Goal: Transaction & Acquisition: Purchase product/service

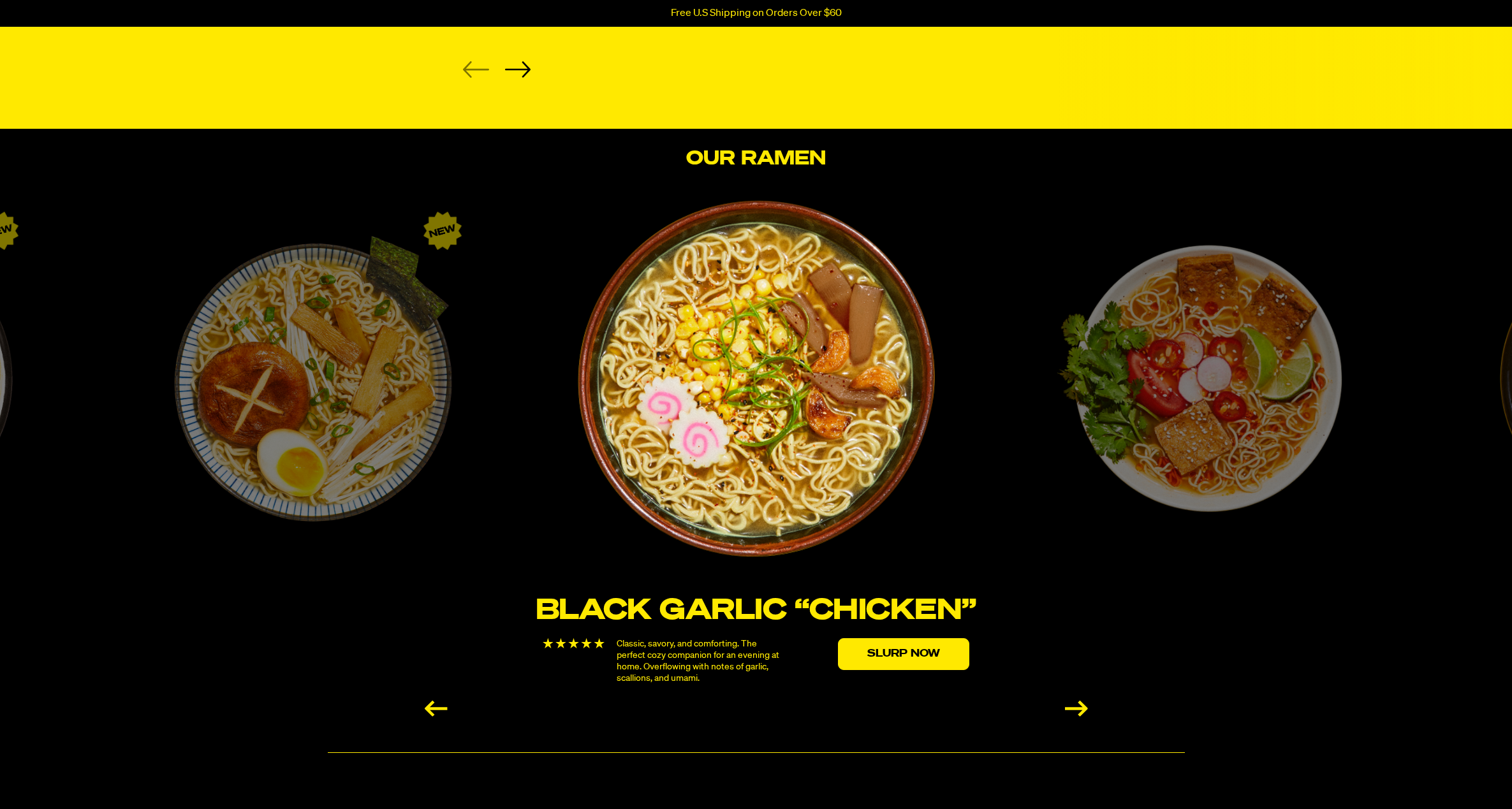
scroll to position [2435, 0]
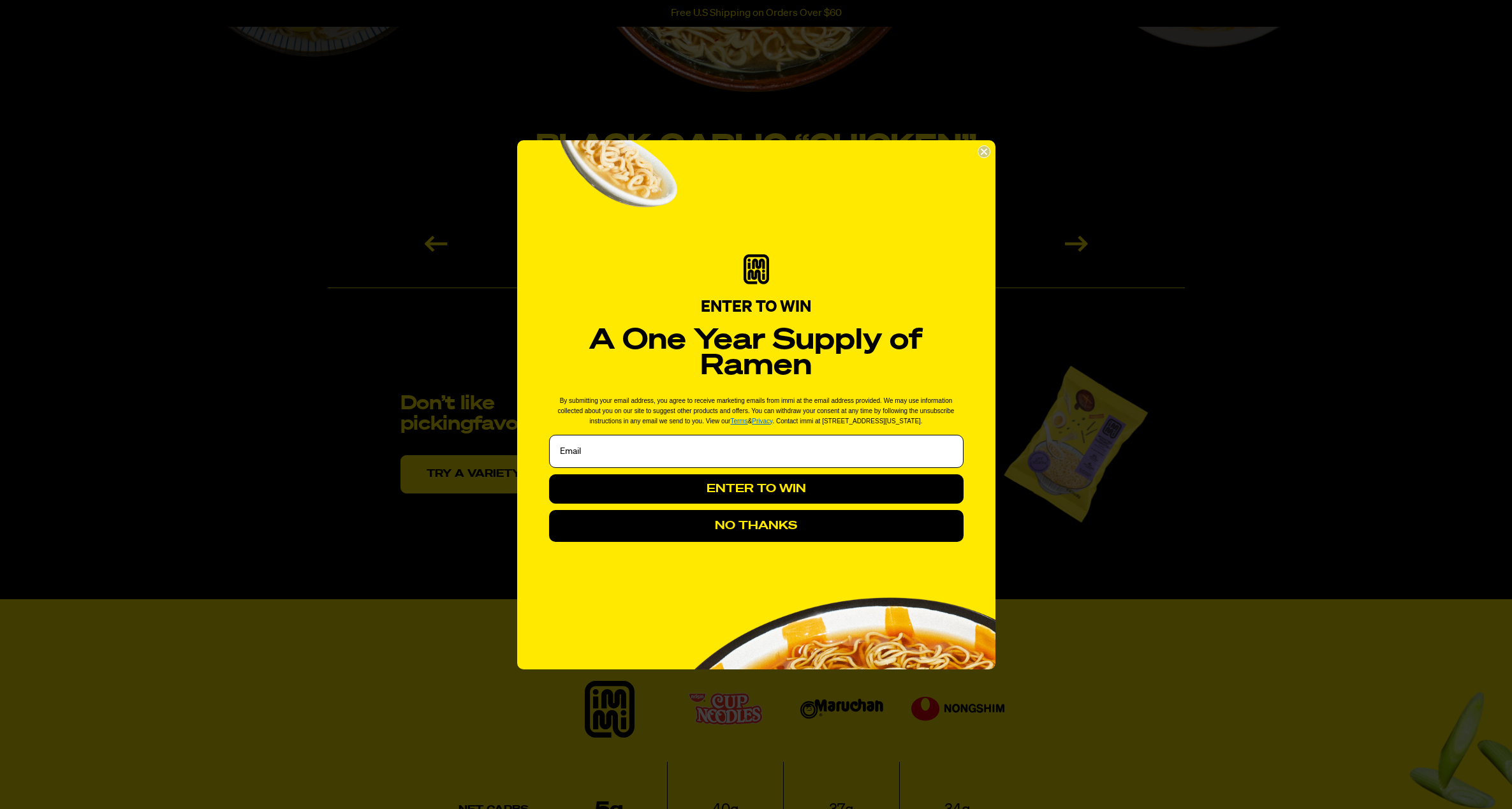
click at [881, 285] on div "POPUP Form" at bounding box center [756, 268] width 414 height 42
click at [791, 445] on input "Email" at bounding box center [756, 451] width 414 height 33
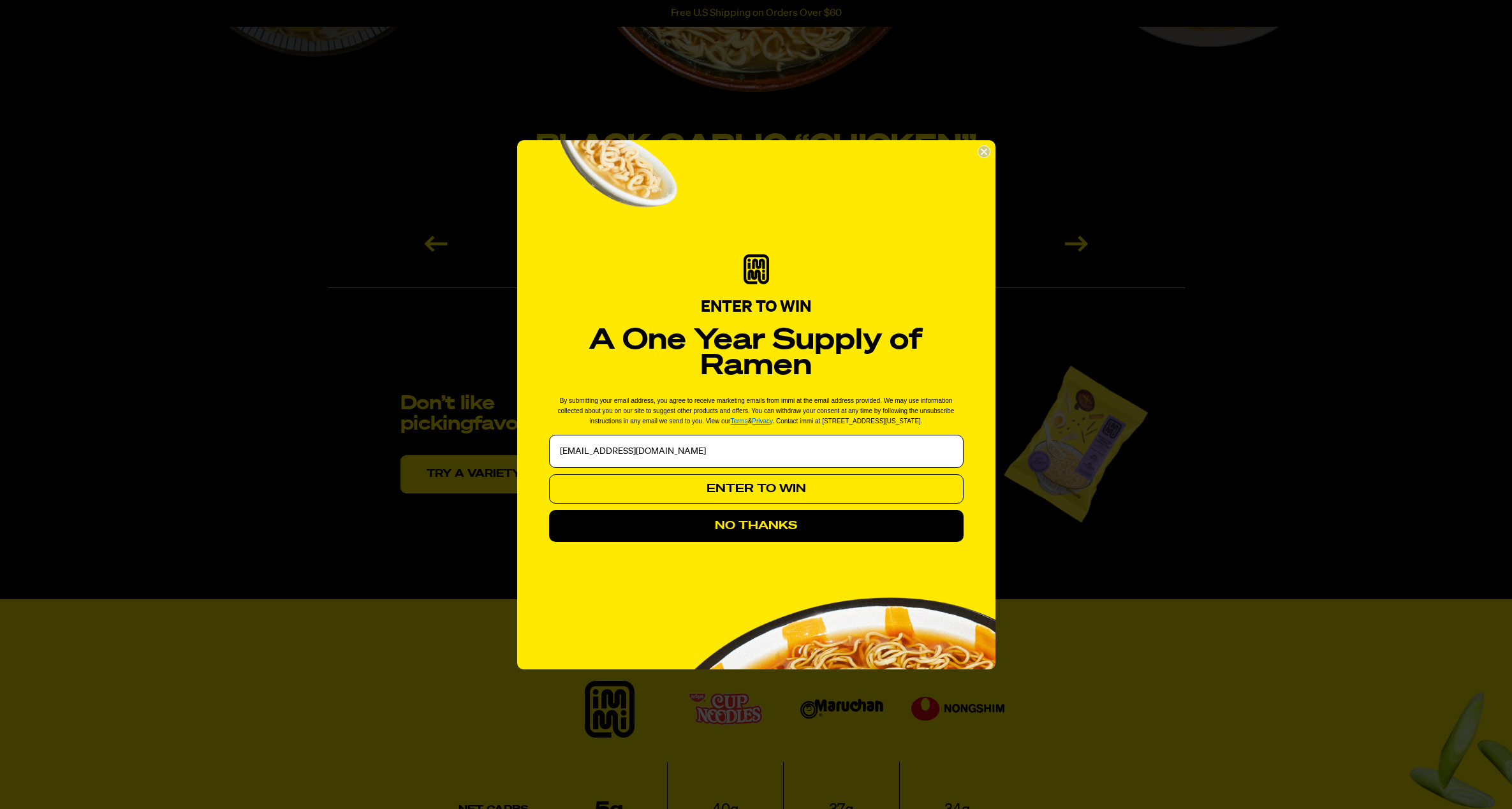
type input "jokojo123@outlook.com"
click at [820, 490] on button "ENTER TO WIN" at bounding box center [756, 489] width 414 height 29
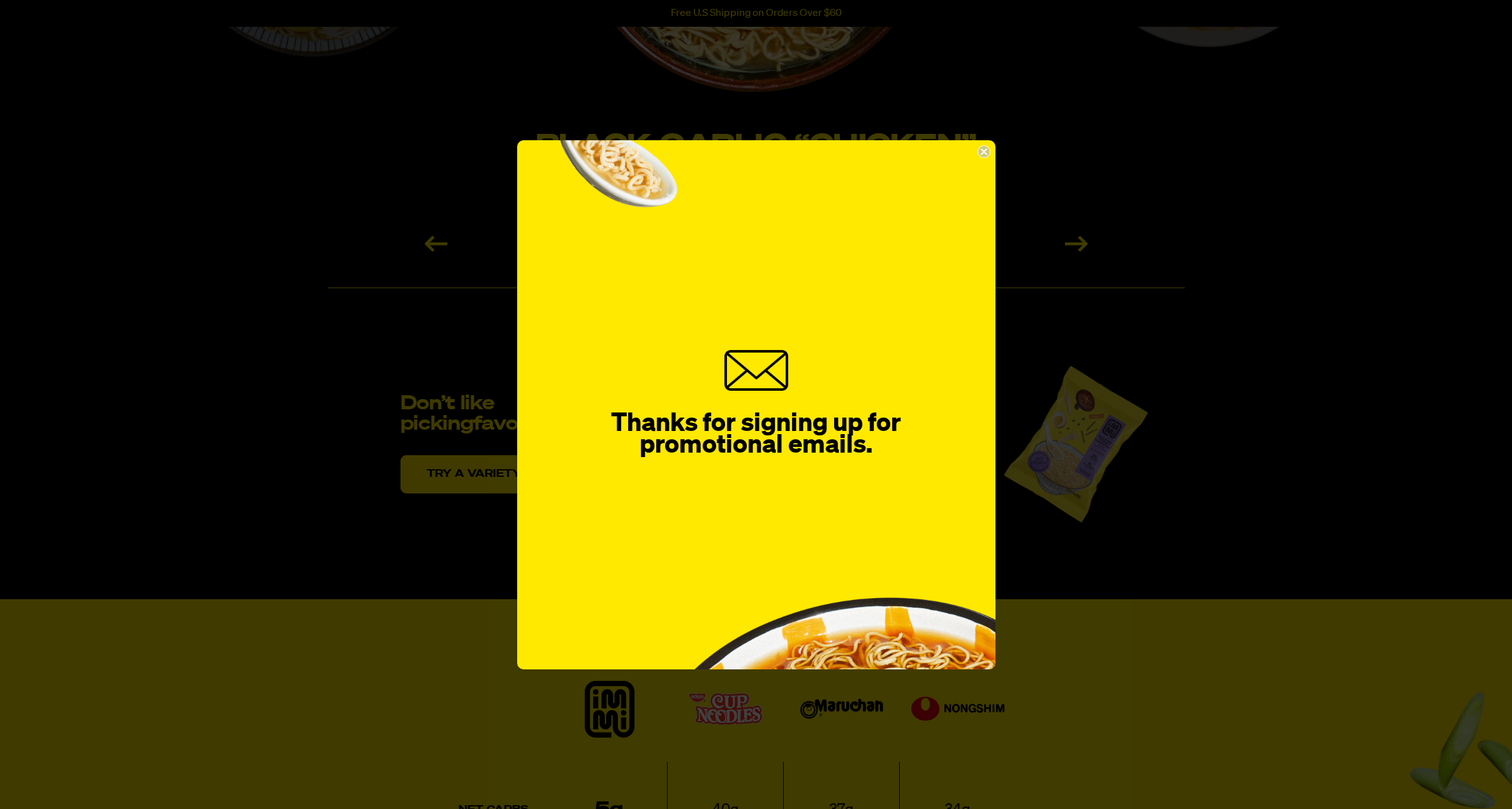
click at [983, 148] on circle "Close dialog" at bounding box center [983, 152] width 12 height 12
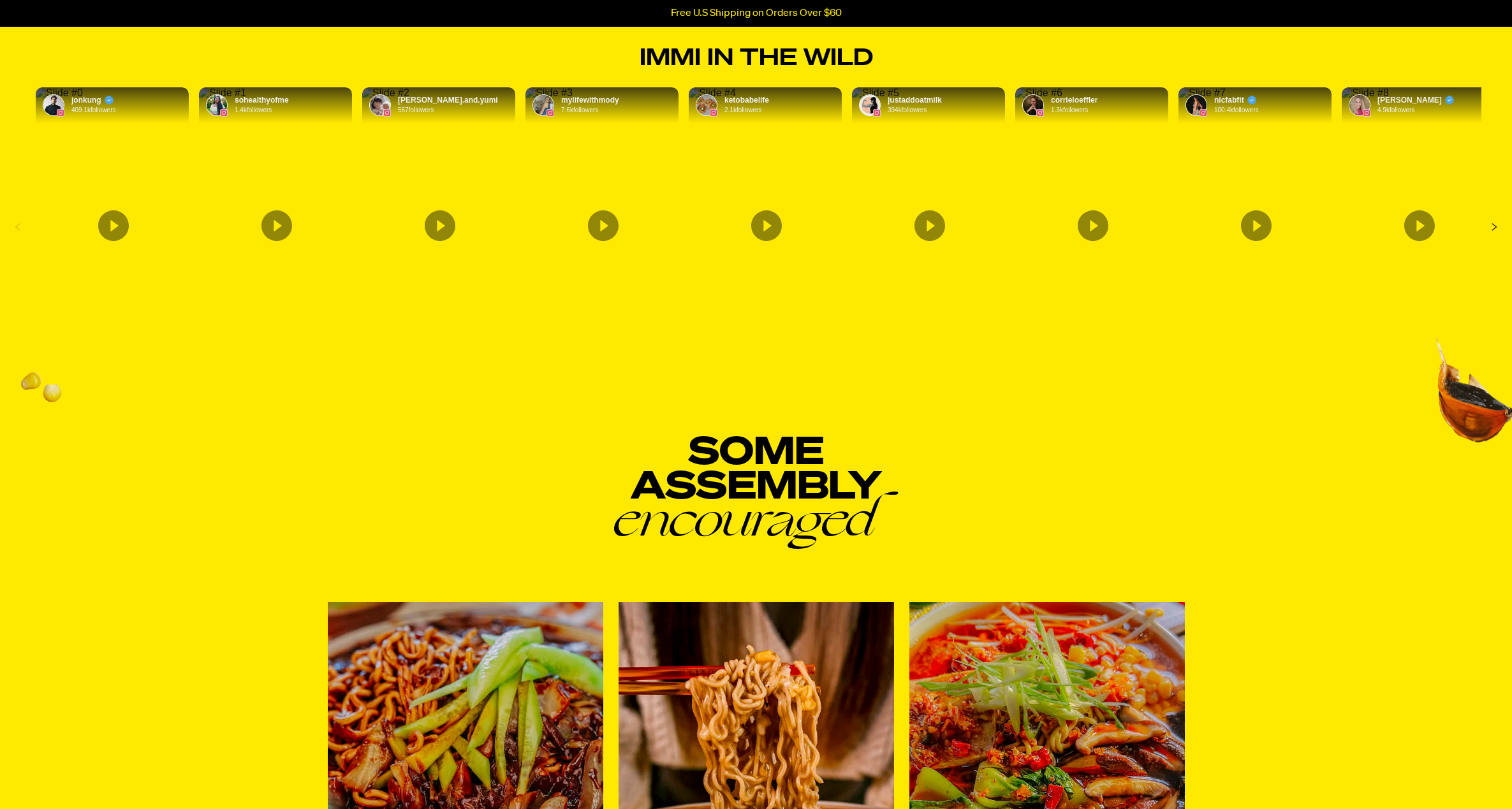
scroll to position [4827, 0]
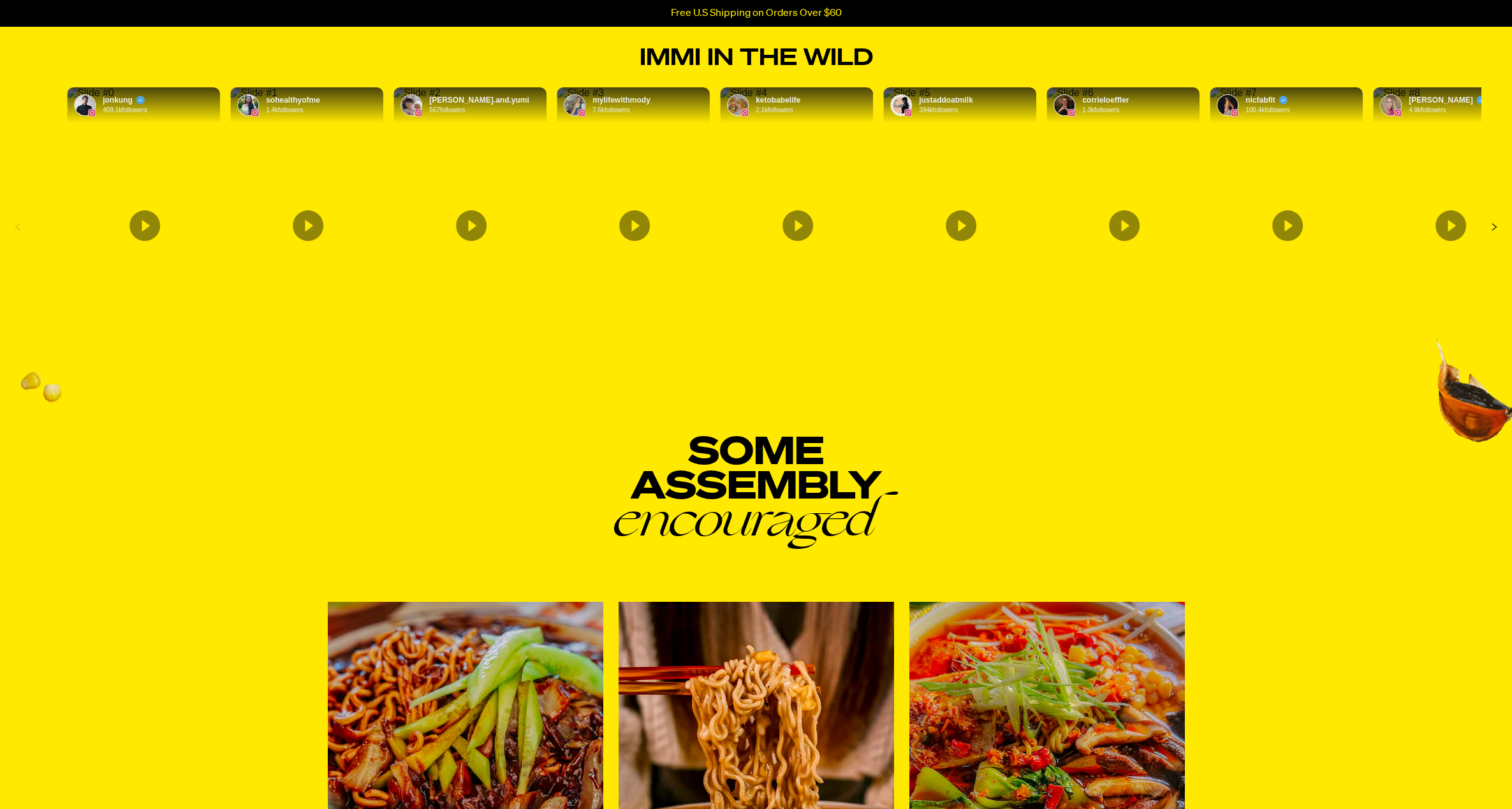
drag, startPoint x: 1345, startPoint y: 271, endPoint x: 1482, endPoint y: 292, distance: 138.6
click at [1495, 296] on div "jonkung 409.1k followers sohealthyofme 1.4k followers lena.and.yumi 567 followe…" at bounding box center [756, 227] width 1512 height 290
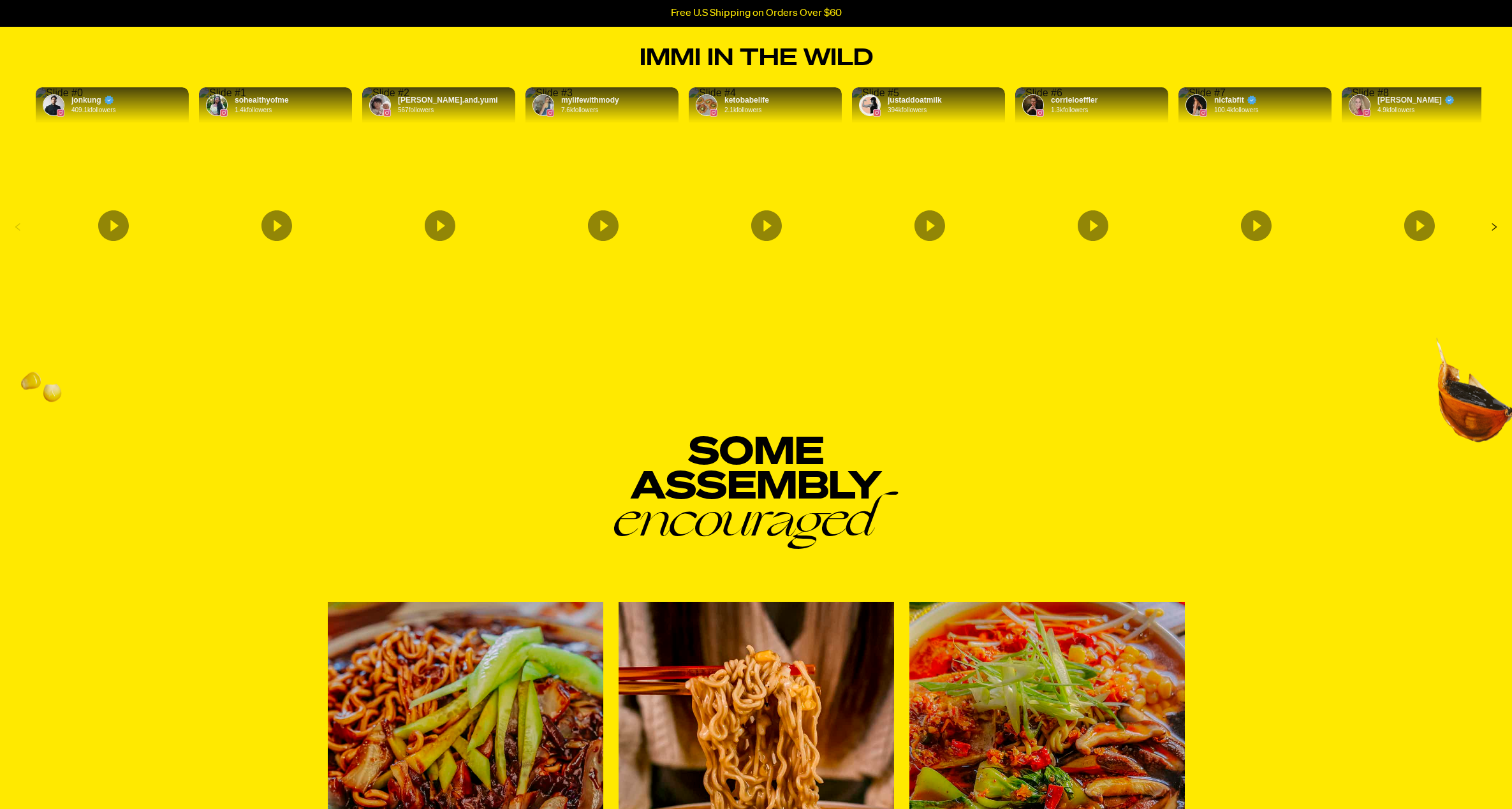
click at [80, 95] on span "jonkung" at bounding box center [86, 100] width 30 height 10
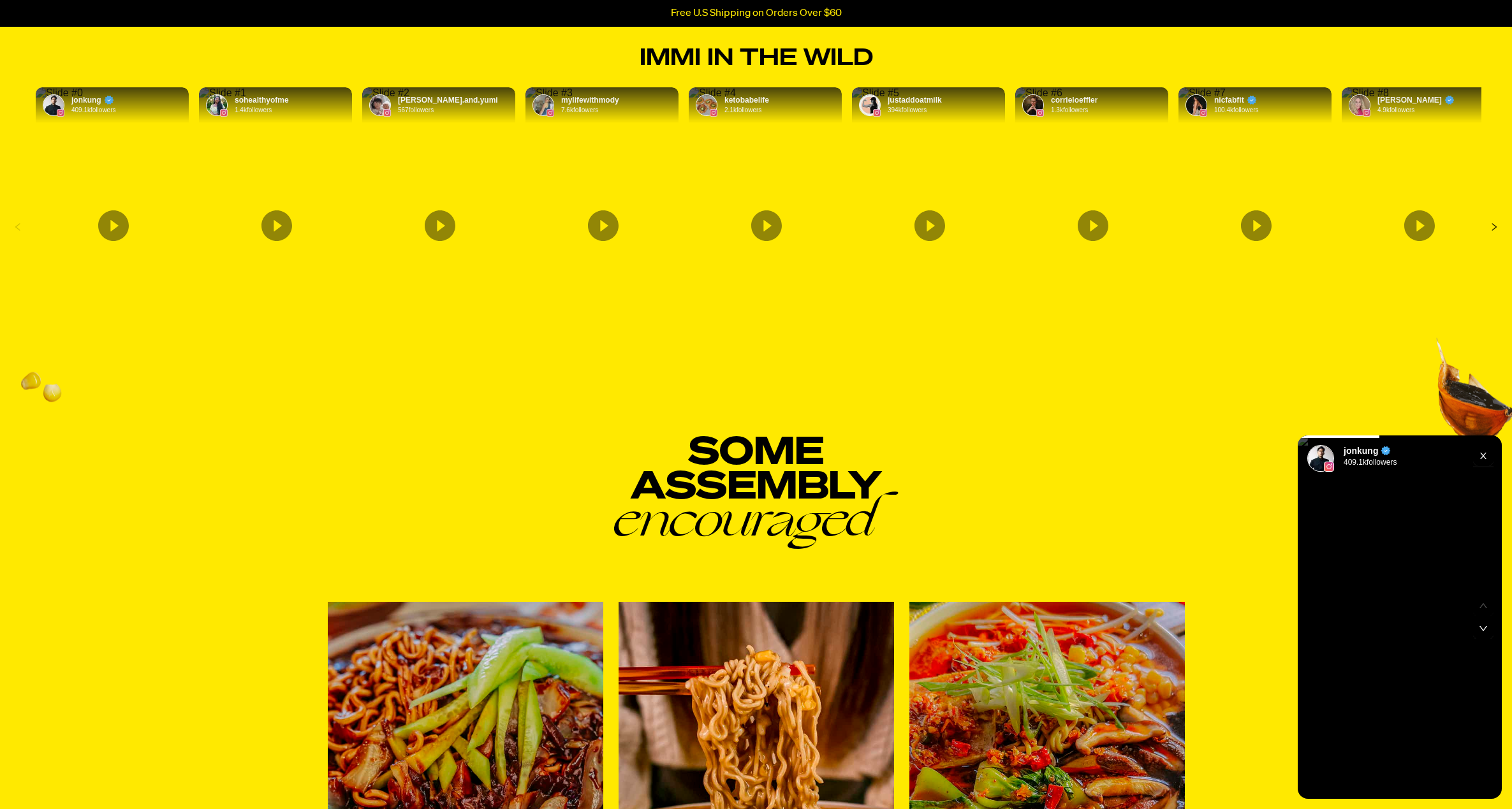
click at [1364, 448] on span "jonkung" at bounding box center [1359, 451] width 34 height 10
click at [1322, 456] on img "UGC Video" at bounding box center [1321, 458] width 25 height 25
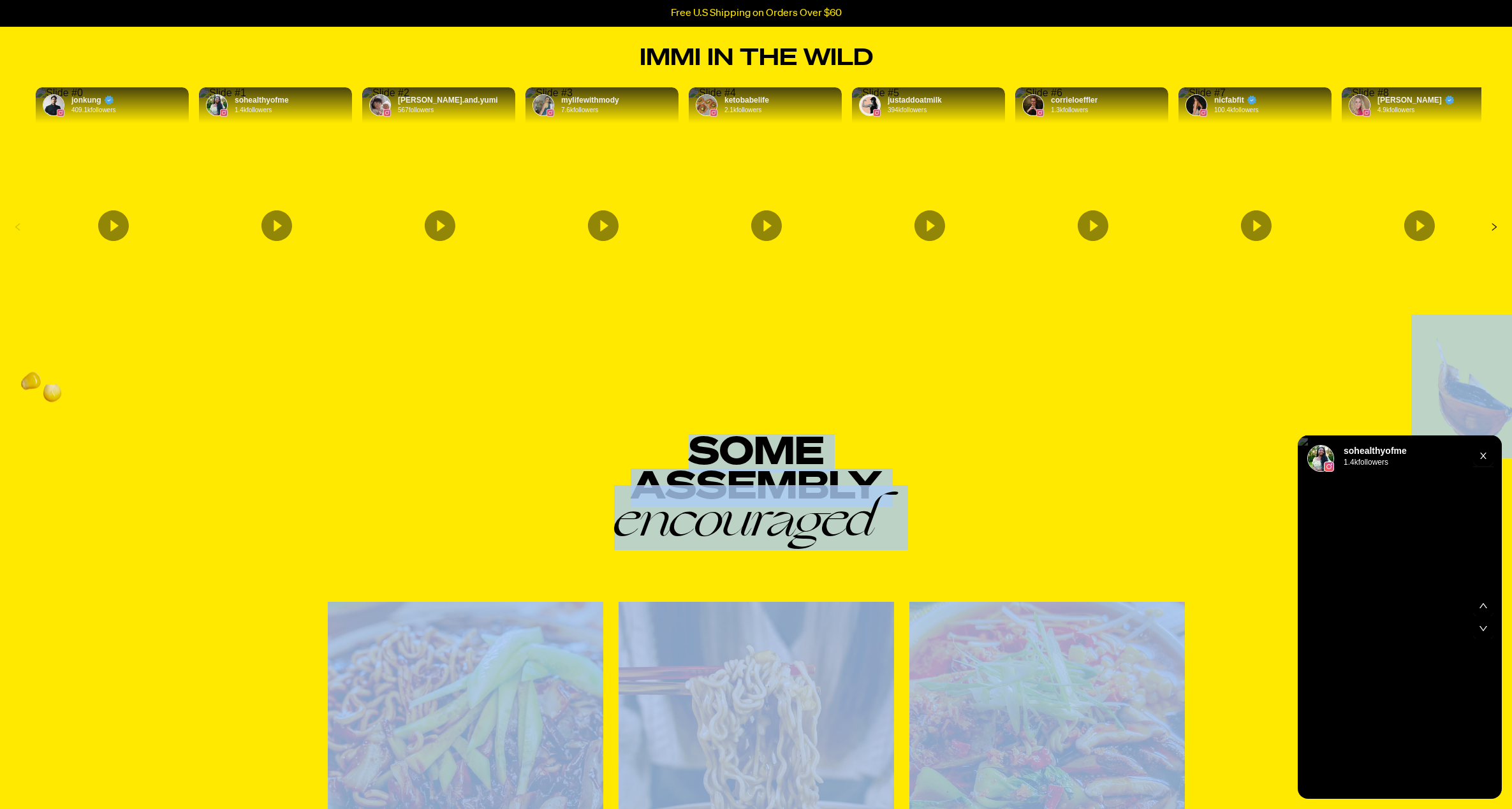
drag, startPoint x: 1485, startPoint y: 456, endPoint x: 1418, endPoint y: 277, distance: 191.1
drag, startPoint x: 1202, startPoint y: 452, endPoint x: 1219, endPoint y: 446, distance: 18.0
click at [1202, 452] on div "Some Assembly encouraged immi Jajangmyeon Creamed Corn Ramen Spiciest Ramen Mor…" at bounding box center [756, 755] width 918 height 637
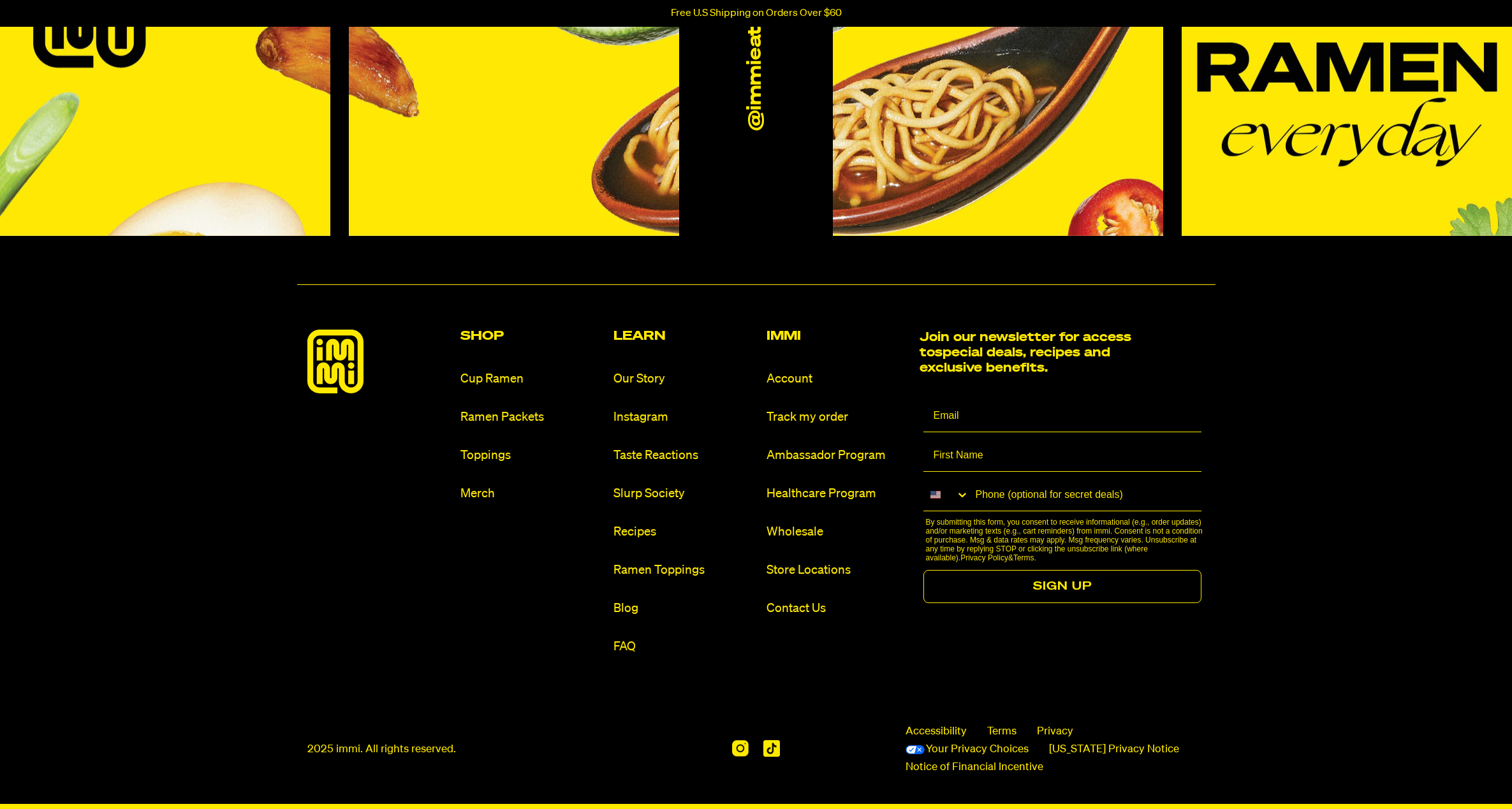
scroll to position [6093, 0]
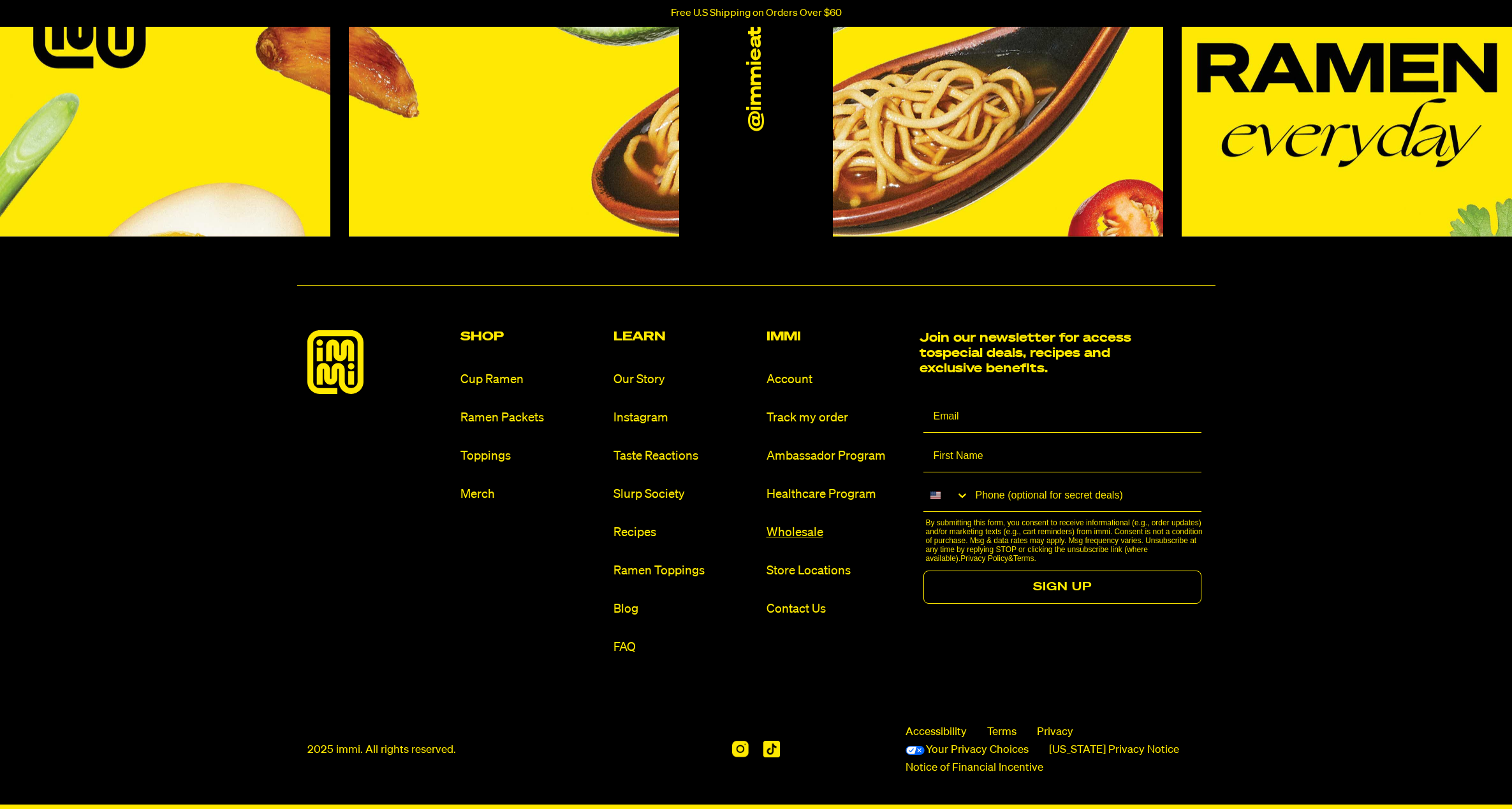
click at [805, 523] on link "Wholesale" at bounding box center [838, 532] width 143 height 17
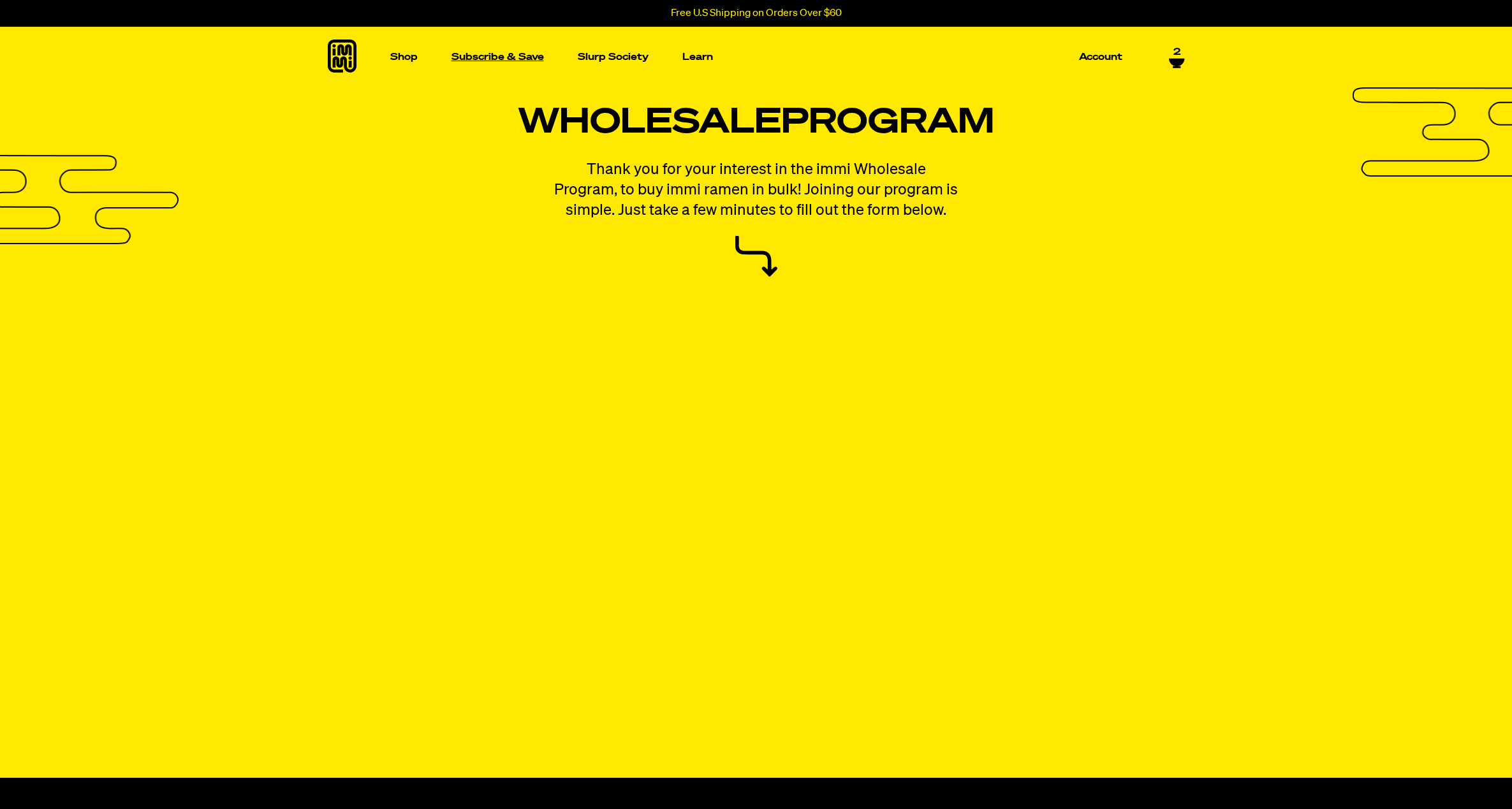
click at [486, 53] on p "Subscribe & Save" at bounding box center [498, 57] width 92 height 10
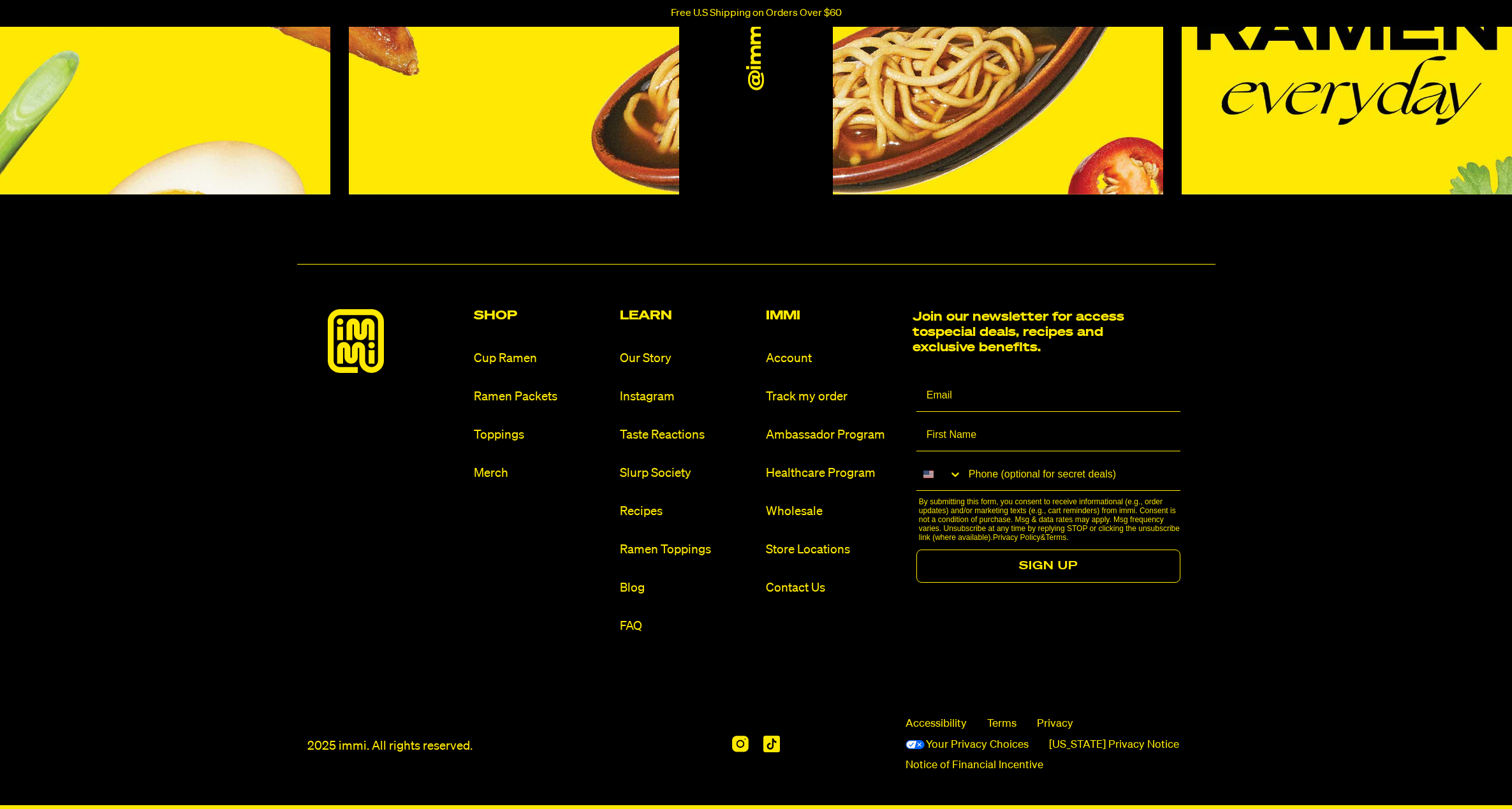
scroll to position [4010, 0]
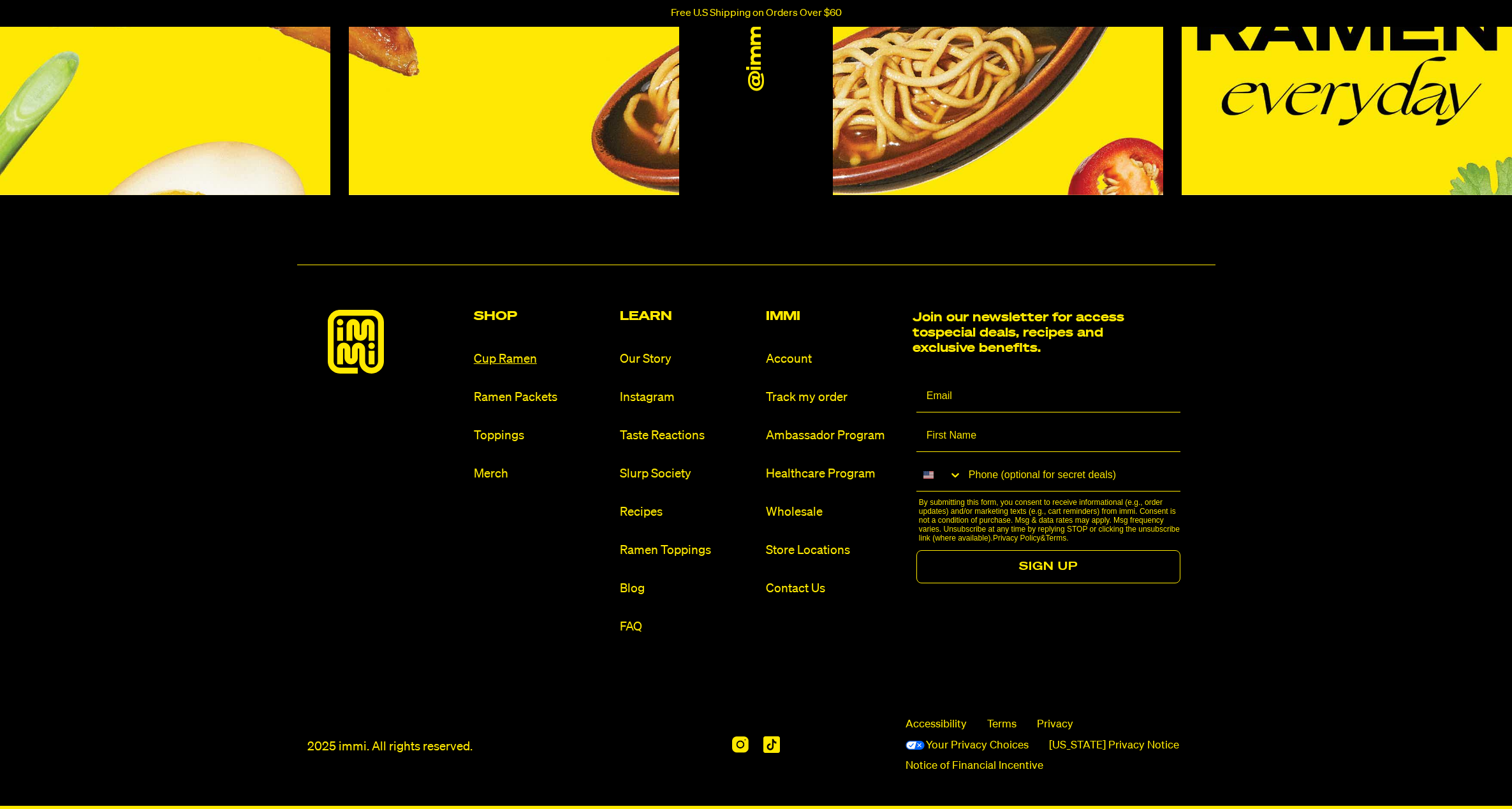
click at [484, 351] on link "Cup Ramen" at bounding box center [541, 359] width 136 height 17
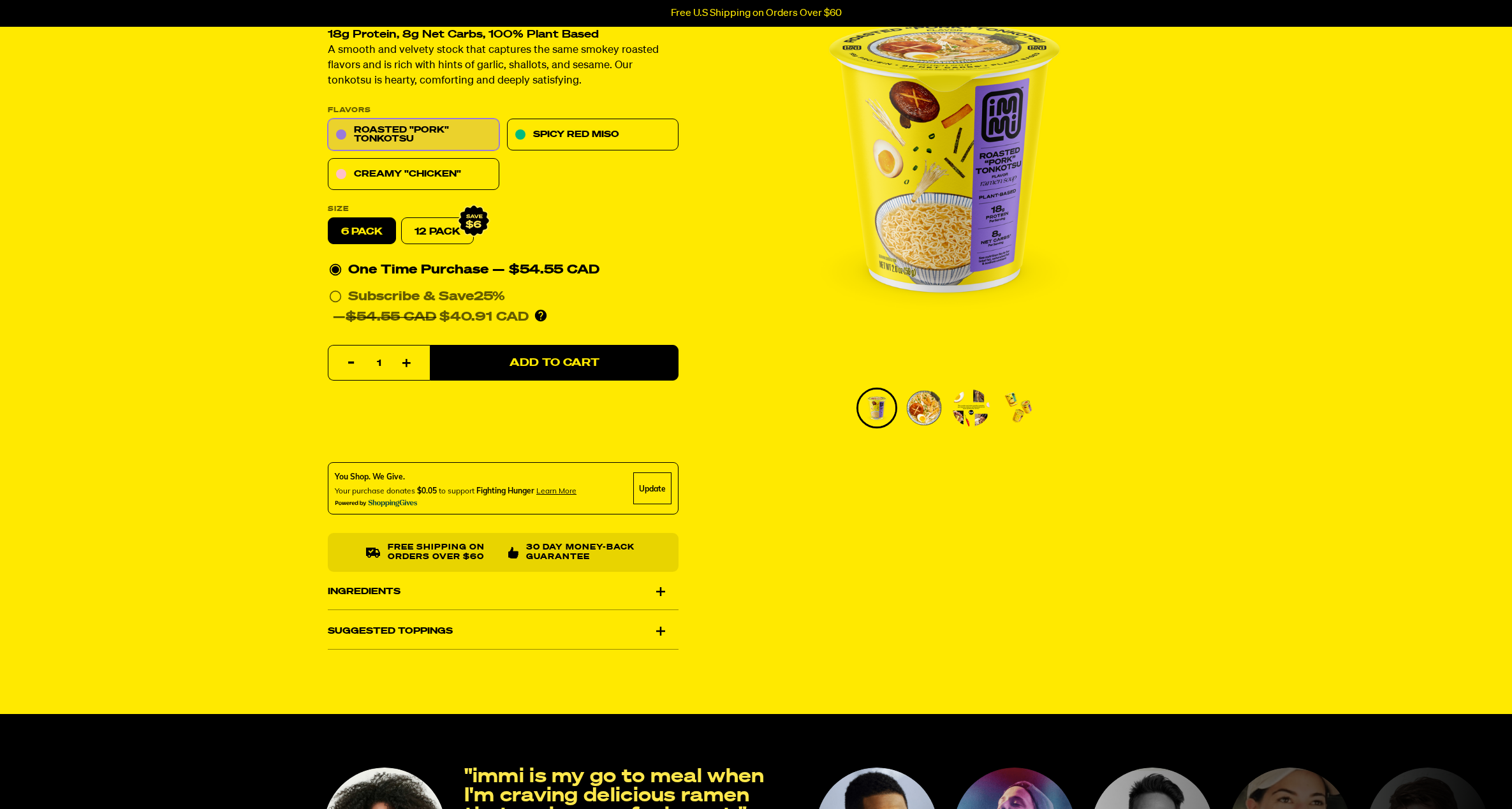
scroll to position [98, 0]
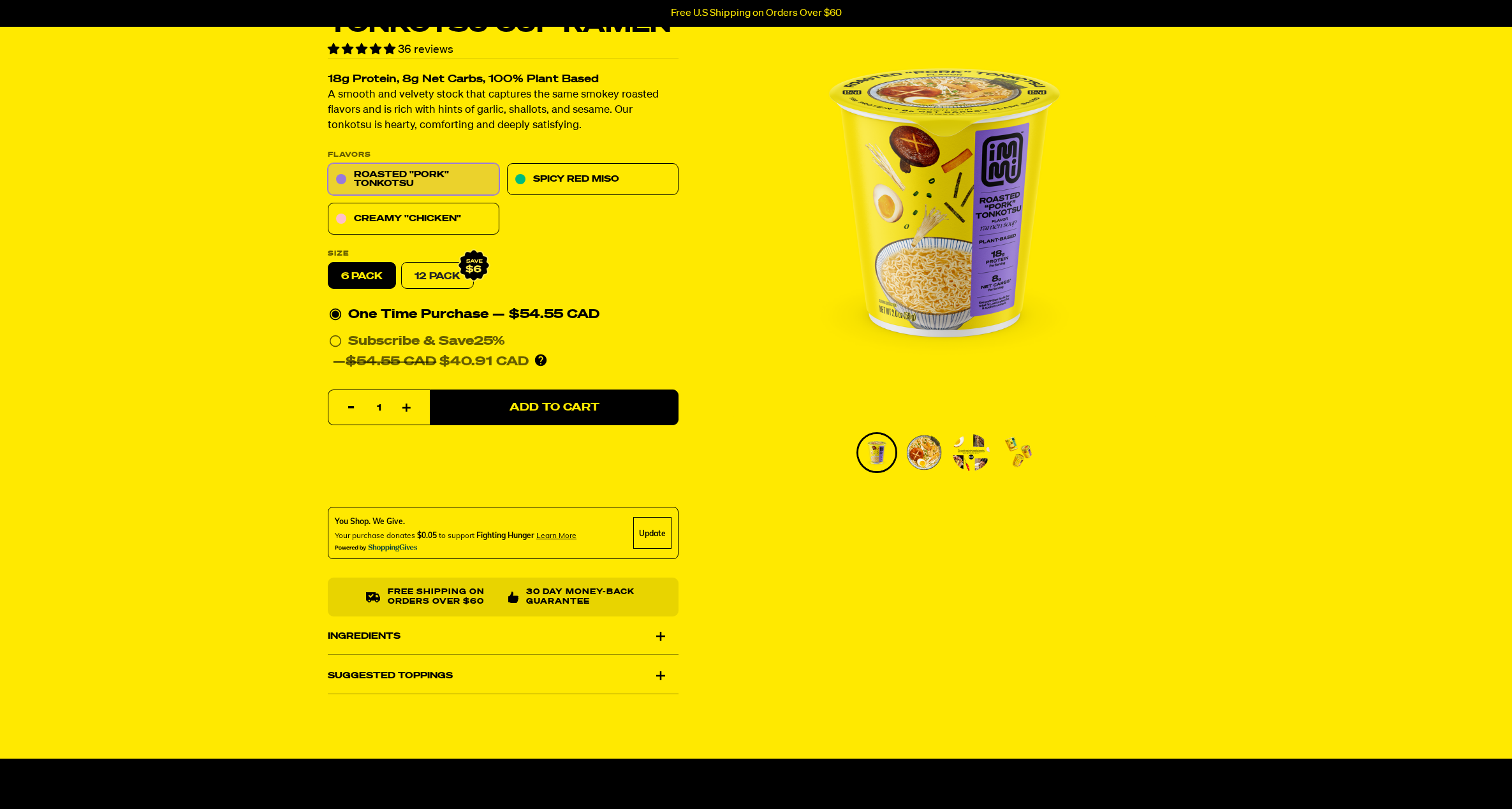
click at [447, 265] on link "12 Pack" at bounding box center [437, 276] width 73 height 27
radio input "false"
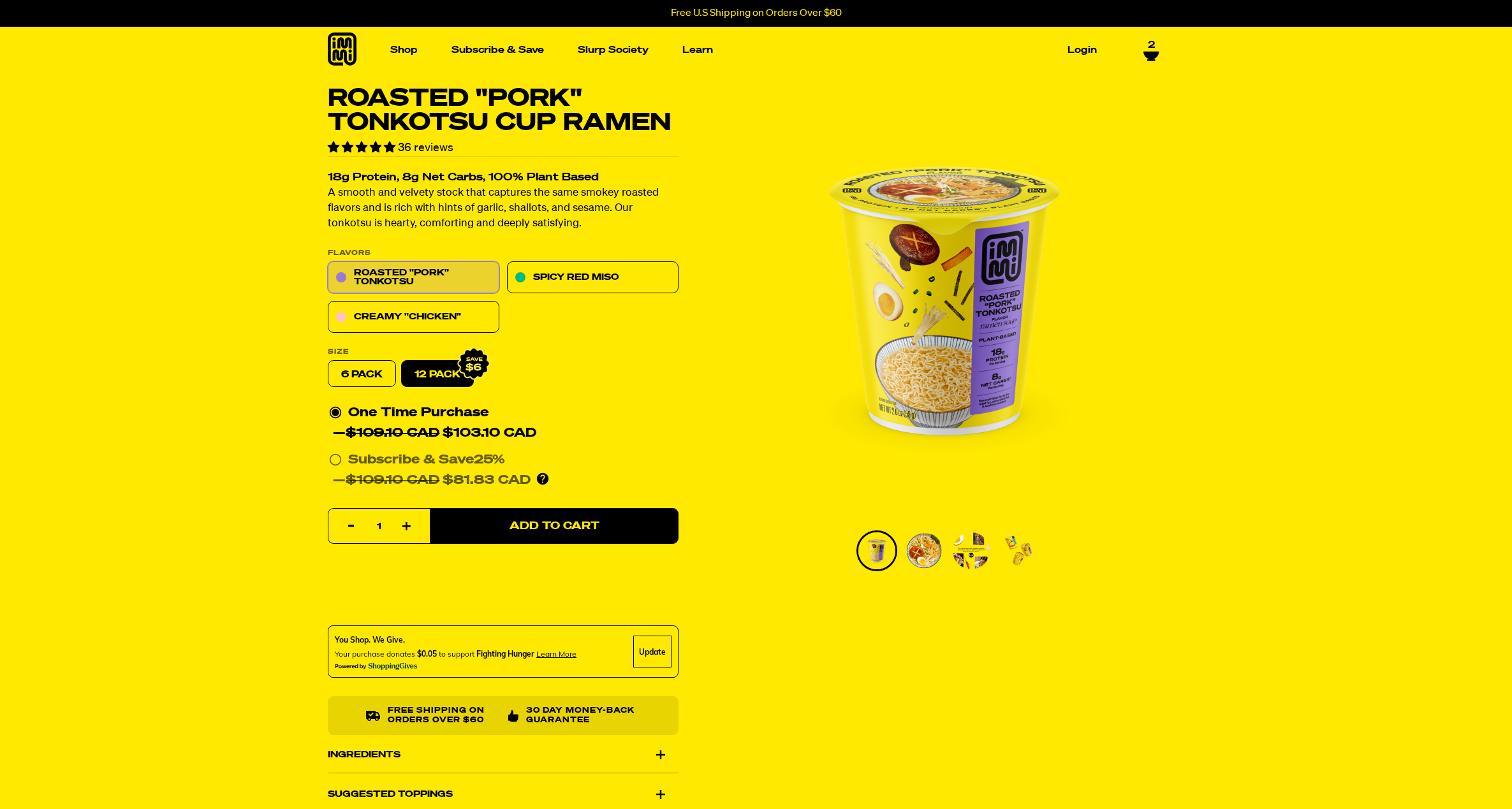
scroll to position [0, 0]
click at [962, 538] on img "Go to slide 3" at bounding box center [971, 551] width 37 height 37
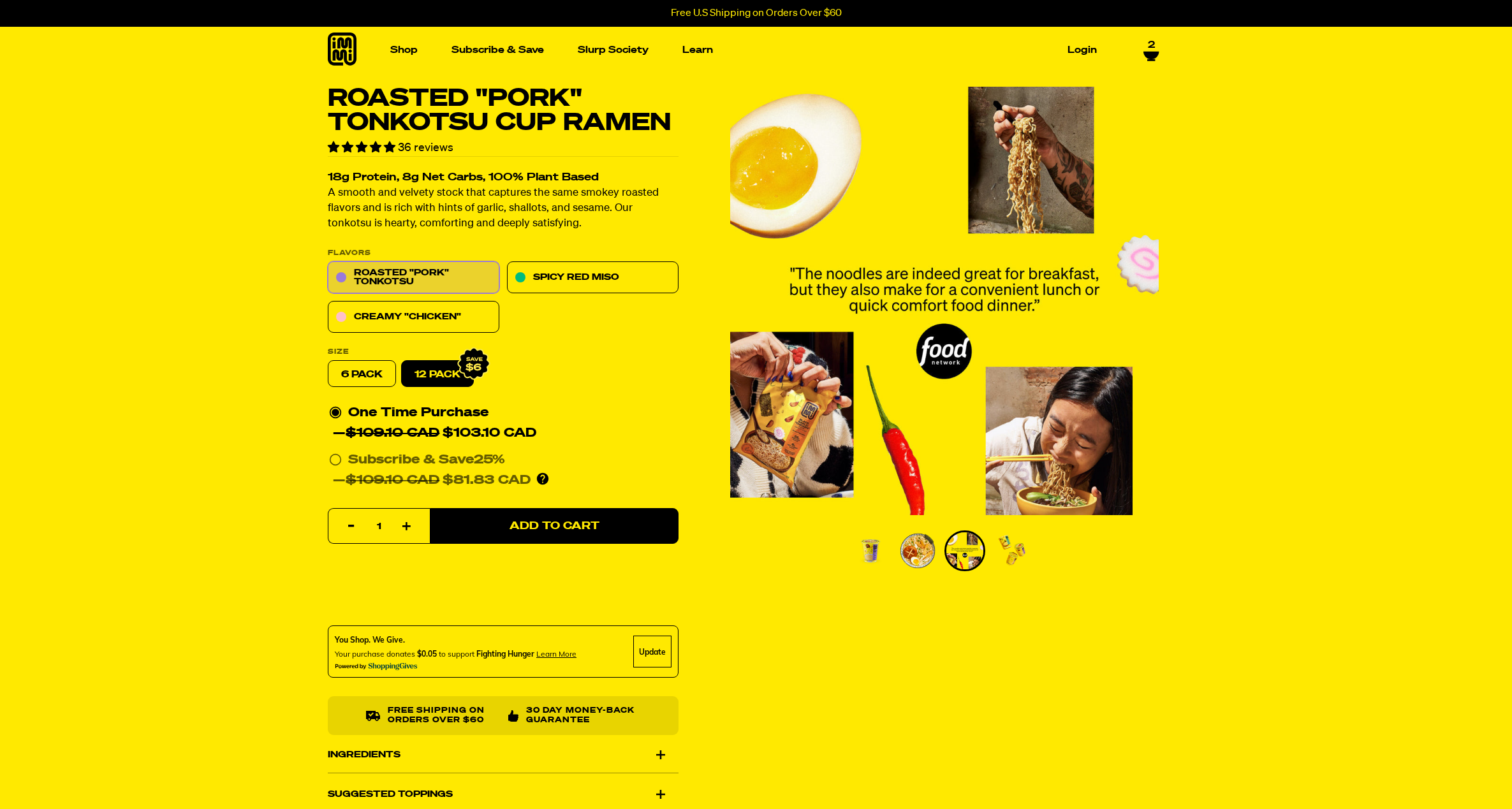
click at [1013, 546] on img "Go to slide 4" at bounding box center [1012, 551] width 37 height 37
